Goal: Task Accomplishment & Management: Manage account settings

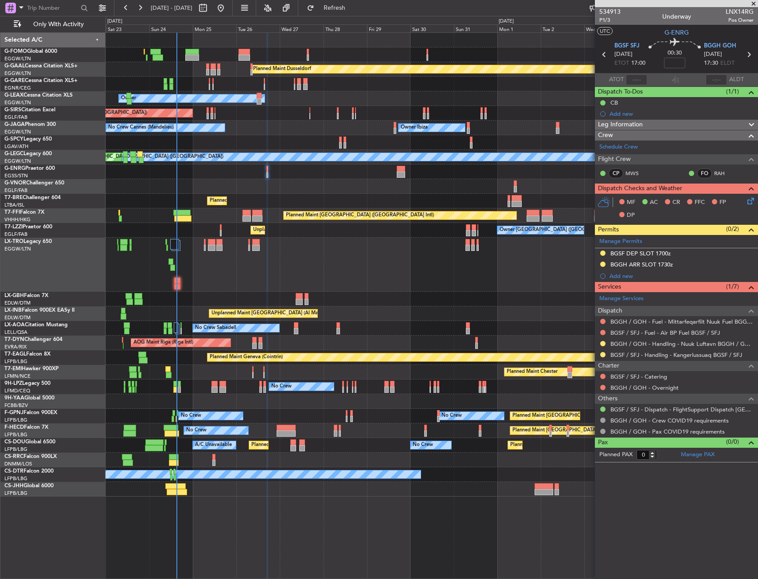
click at [208, 409] on div "Planned Maint Dusseldorf Unplanned Maint [PERSON_NAME] Owner Unplanned Maint [G…" at bounding box center [431, 265] width 652 height 464
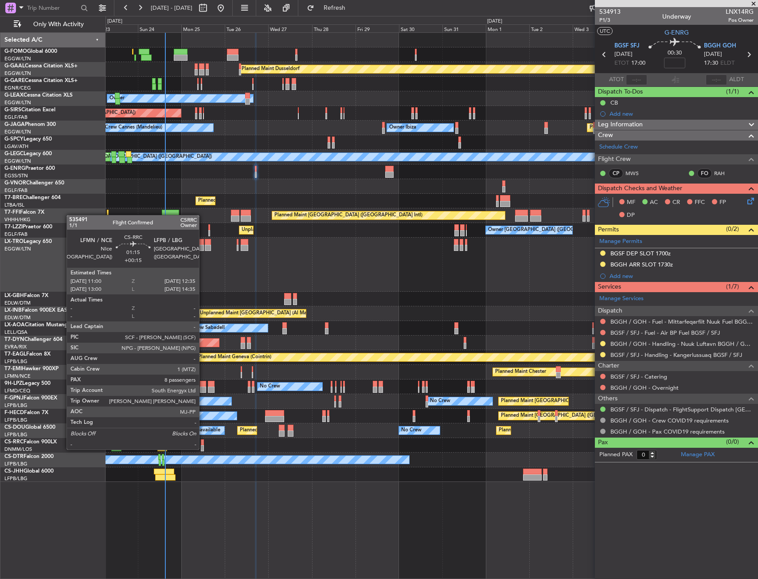
click at [203, 448] on div at bounding box center [202, 448] width 3 height 6
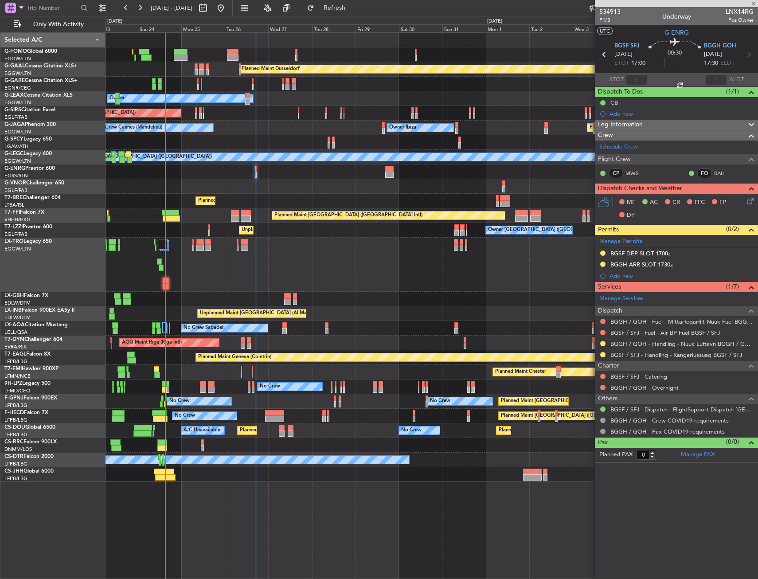
type input "+00:15"
type input "8"
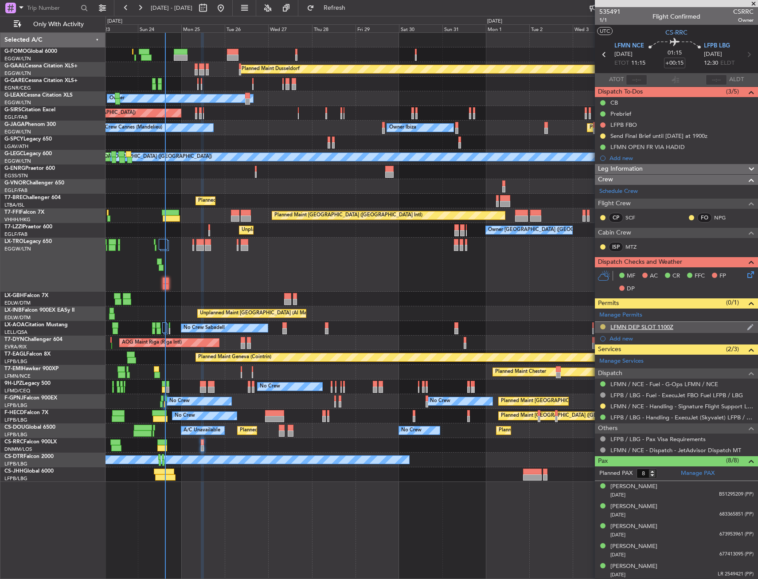
click at [602, 323] on div at bounding box center [602, 326] width 7 height 7
click at [603, 328] on button at bounding box center [602, 326] width 5 height 5
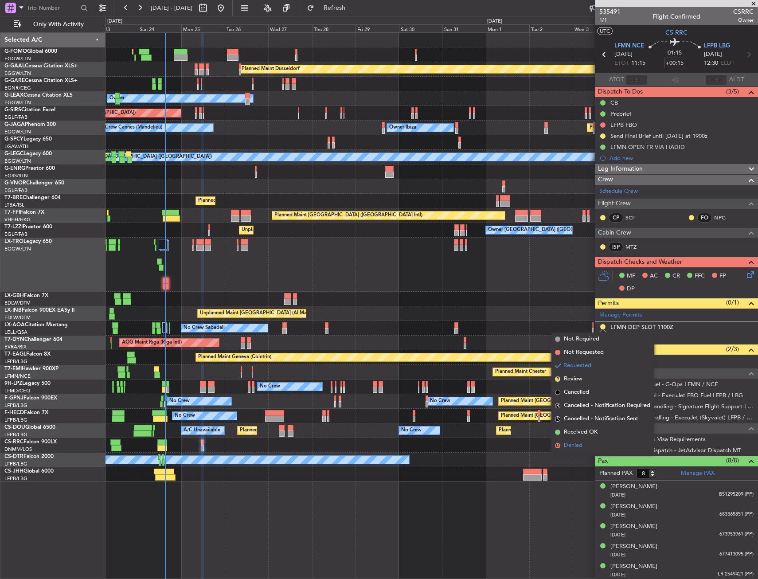
click at [594, 447] on li "D Denied" at bounding box center [602, 445] width 102 height 13
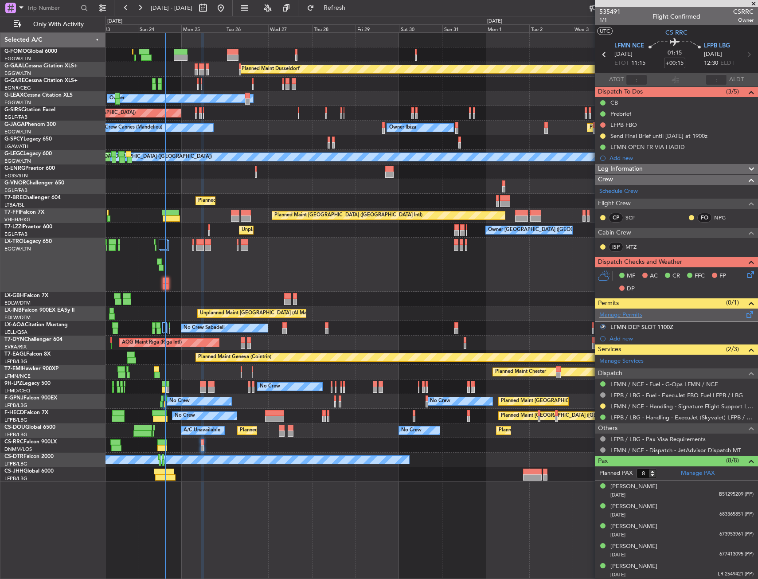
click at [746, 313] on span at bounding box center [750, 312] width 11 height 7
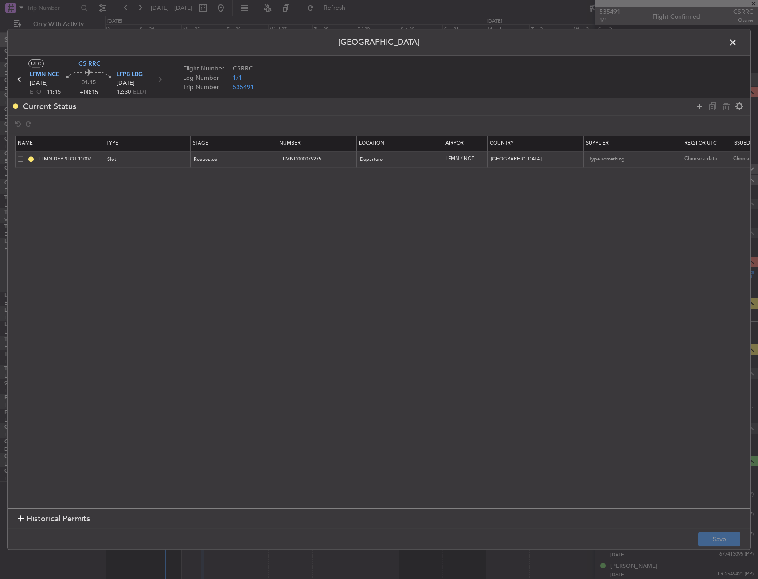
click at [692, 108] on div "Current Status" at bounding box center [379, 105] width 743 height 17
drag, startPoint x: 698, startPoint y: 106, endPoint x: 587, endPoint y: 145, distance: 116.9
click at [697, 106] on icon at bounding box center [699, 106] width 11 height 11
click at [117, 178] on span "Type" at bounding box center [113, 176] width 11 height 7
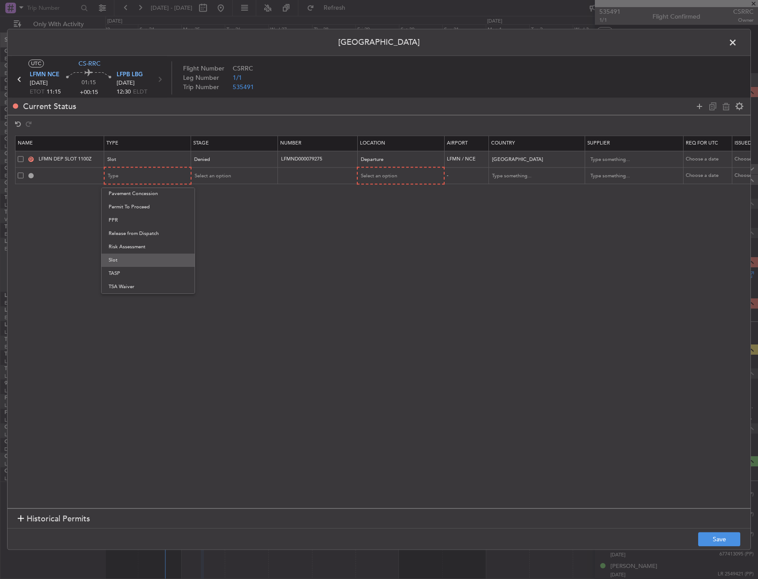
click at [133, 262] on span "Slot" at bounding box center [148, 259] width 79 height 13
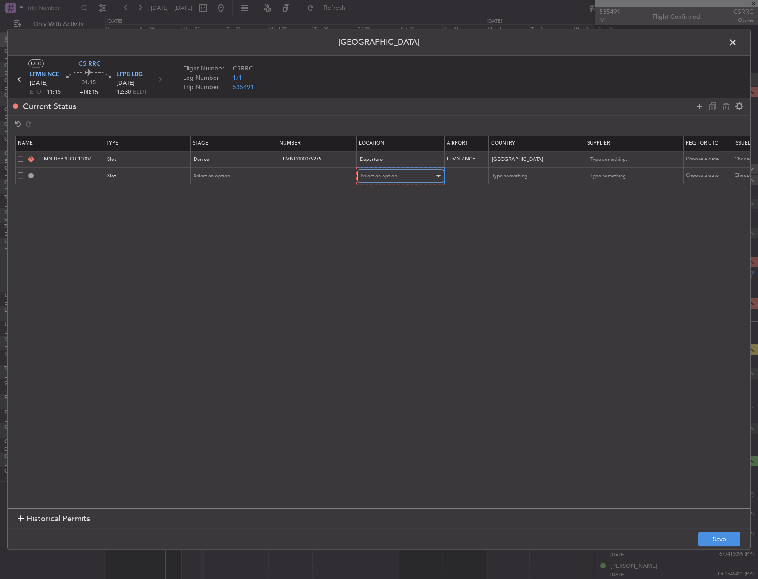
click at [393, 171] on div "Select an option" at bounding box center [398, 176] width 74 height 13
click at [386, 196] on span "Departure" at bounding box center [400, 194] width 79 height 13
click at [206, 176] on span "Select an option" at bounding box center [212, 175] width 36 height 7
drag, startPoint x: 219, startPoint y: 246, endPoint x: 223, endPoint y: 290, distance: 44.5
click at [219, 246] on span "Received OK" at bounding box center [234, 247] width 79 height 13
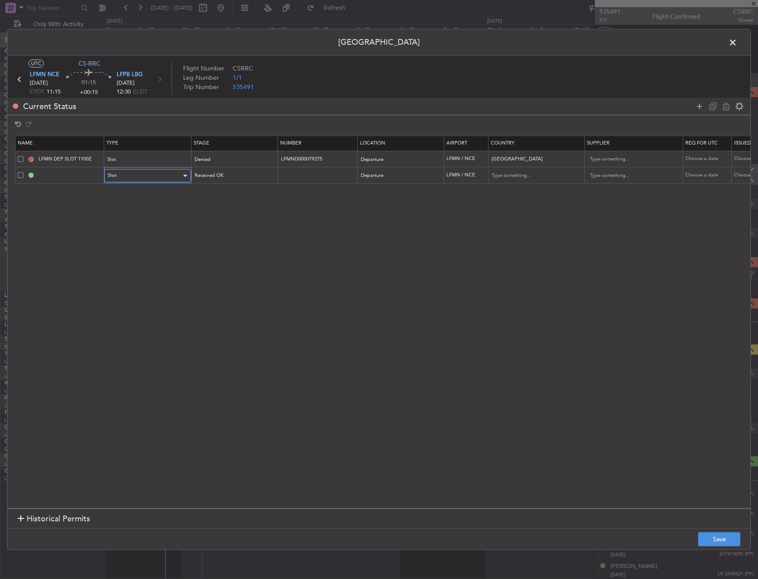
click at [159, 178] on div "Slot" at bounding box center [145, 175] width 74 height 13
click at [203, 178] on div at bounding box center [379, 289] width 758 height 579
click at [283, 178] on input "text" at bounding box center [317, 176] width 77 height 8
paste input "LFMND000079275"
type input "LFMND000079275"
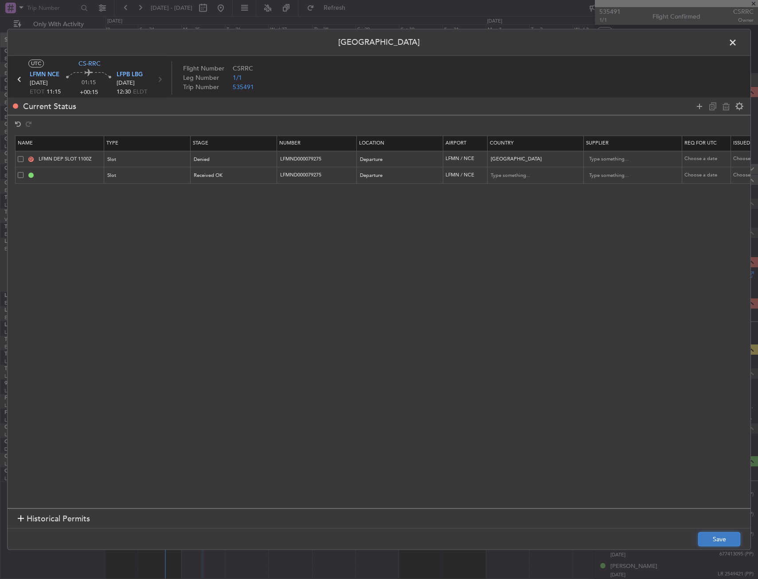
click at [724, 538] on button "Save" at bounding box center [719, 539] width 42 height 14
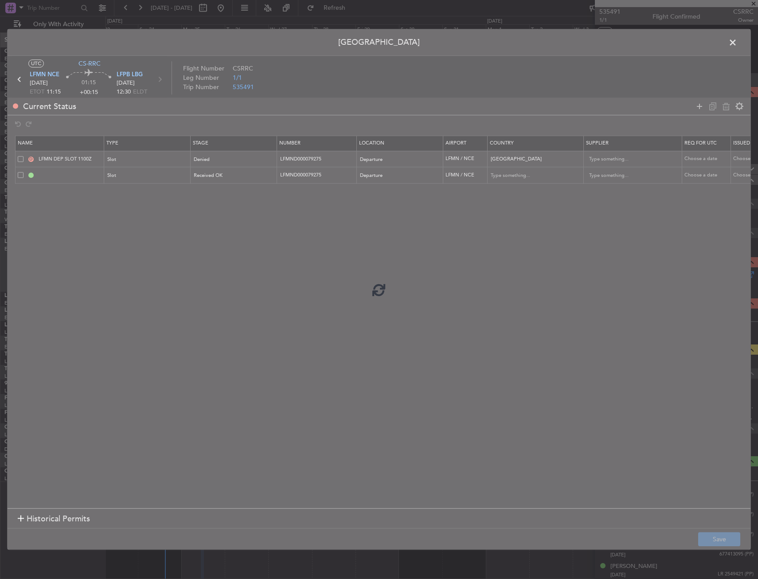
type input "LFMN DEP SLOT"
type input "[GEOGRAPHIC_DATA]"
type input "NNN"
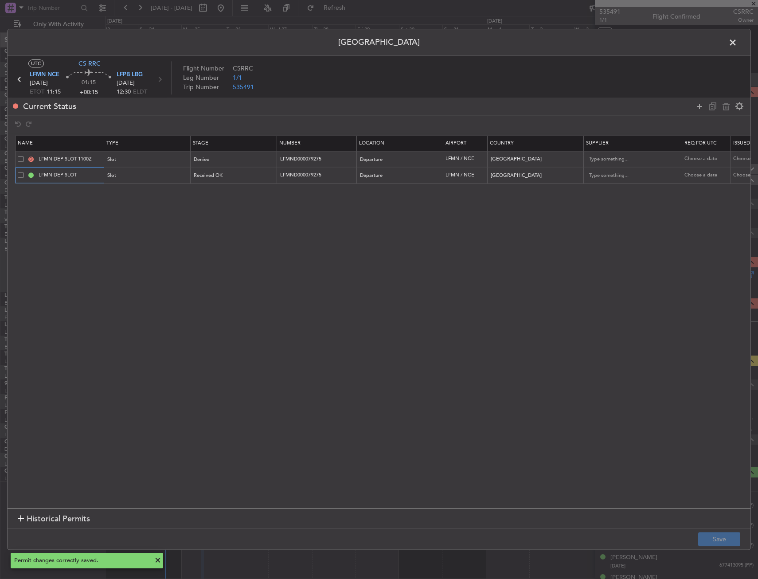
click at [90, 174] on input "LFMN DEP SLOT" at bounding box center [70, 176] width 66 height 8
type input "LFMN DEP SLOT 1000z"
click at [713, 544] on button "Save" at bounding box center [719, 539] width 42 height 14
click at [737, 39] on span at bounding box center [737, 45] width 0 height 18
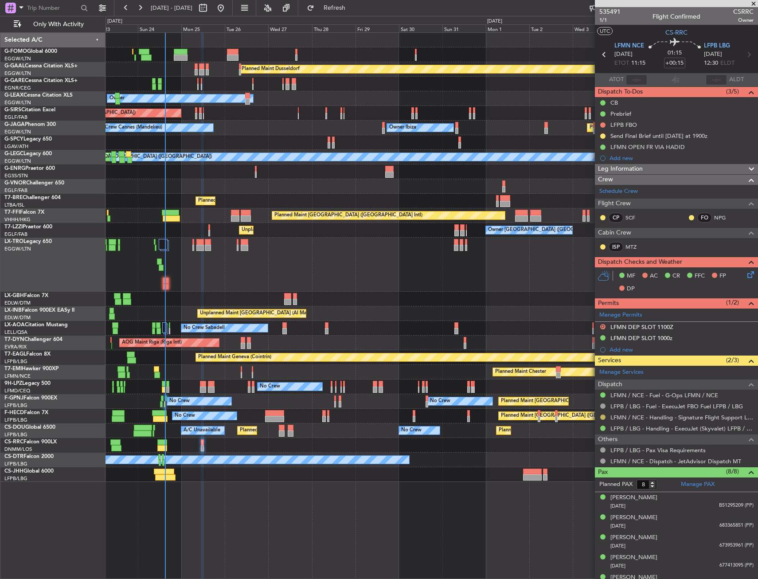
click at [606, 417] on div at bounding box center [602, 416] width 7 height 7
click at [604, 417] on button at bounding box center [602, 416] width 5 height 5
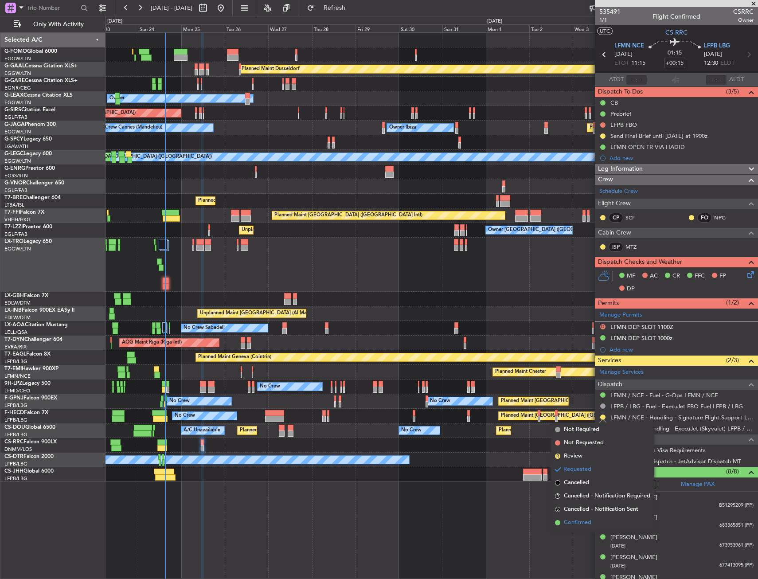
click at [580, 521] on span "Confirmed" at bounding box center [577, 522] width 27 height 9
